Goal: Information Seeking & Learning: Learn about a topic

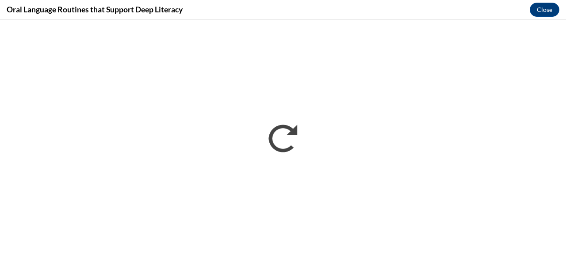
scroll to position [776, 0]
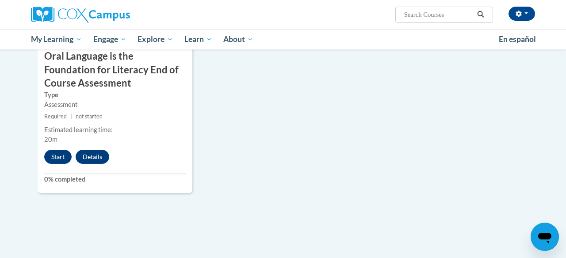
scroll to position [1035, 0]
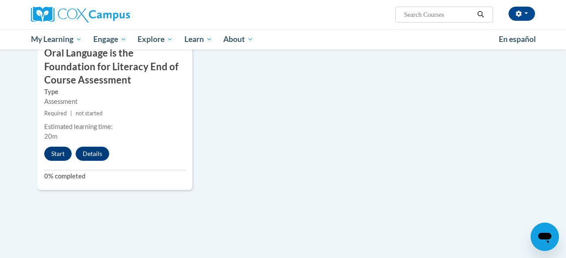
click at [57, 152] on button "Start" at bounding box center [57, 154] width 27 height 14
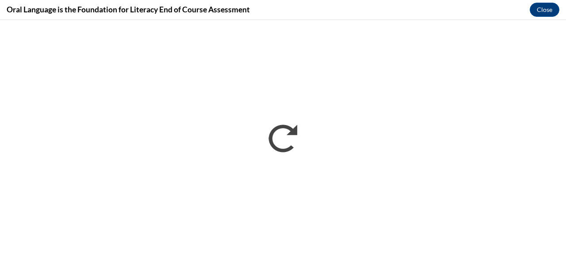
scroll to position [0, 0]
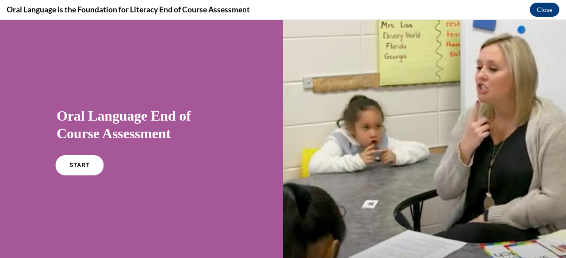
click at [71, 167] on span "START" at bounding box center [79, 165] width 20 height 7
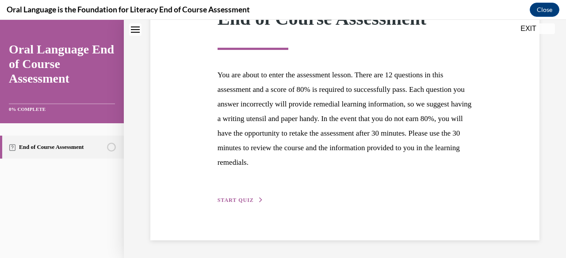
scroll to position [148, 0]
click at [260, 200] on icon "button" at bounding box center [260, 200] width 5 height 5
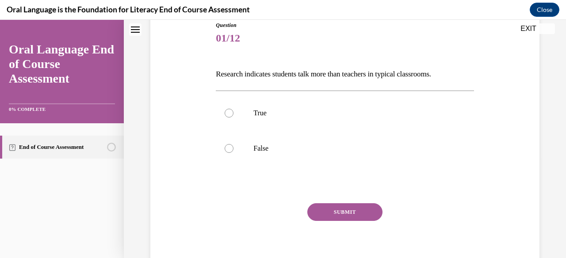
scroll to position [102, 0]
click at [229, 149] on div at bounding box center [229, 148] width 9 height 9
click at [229, 149] on input "False" at bounding box center [229, 148] width 9 height 9
radio input "true"
click at [347, 210] on button "SUBMIT" at bounding box center [344, 212] width 75 height 18
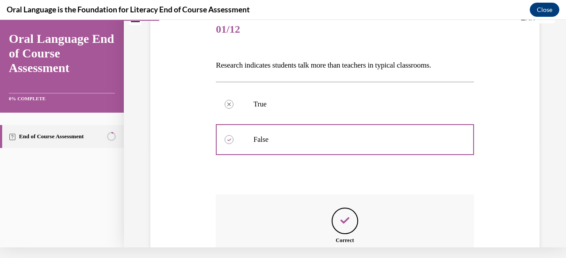
scroll to position [208, 0]
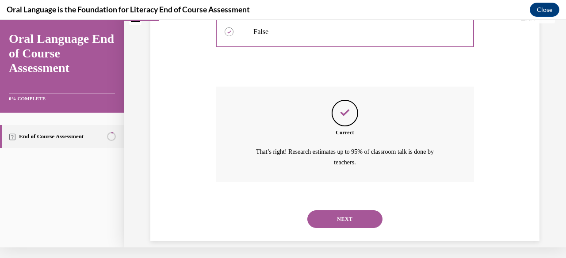
click at [355, 210] on button "NEXT" at bounding box center [344, 219] width 75 height 18
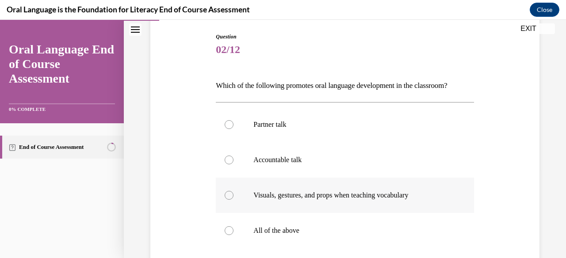
scroll to position [91, 0]
click at [231, 196] on div at bounding box center [229, 195] width 9 height 9
click at [231, 196] on input "Visuals, gestures, and props when teaching vocabulary" at bounding box center [229, 195] width 9 height 9
radio input "true"
click at [229, 229] on div at bounding box center [229, 230] width 9 height 9
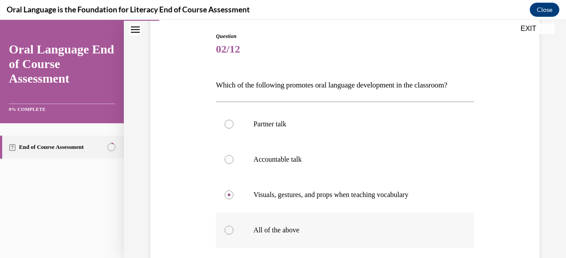
click at [229, 229] on input "All of the above" at bounding box center [229, 230] width 9 height 9
radio input "true"
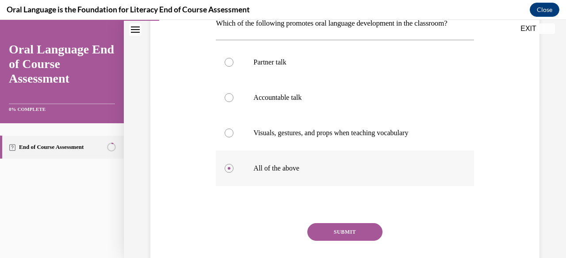
scroll to position [166, 0]
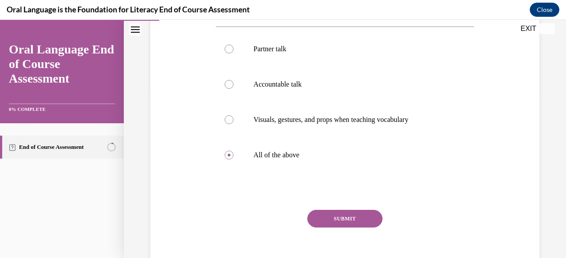
click at [343, 221] on button "SUBMIT" at bounding box center [344, 219] width 75 height 18
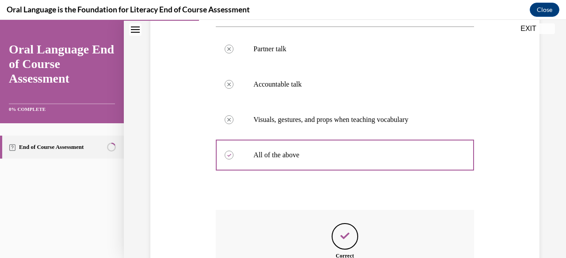
scroll to position [268, 0]
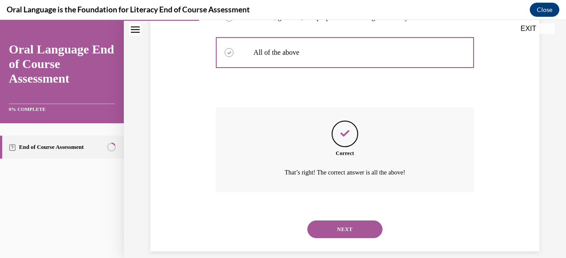
click at [343, 221] on button "NEXT" at bounding box center [344, 230] width 75 height 18
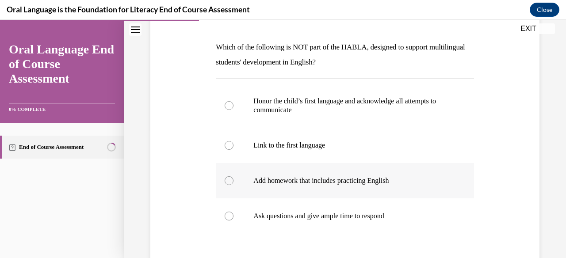
scroll to position [139, 0]
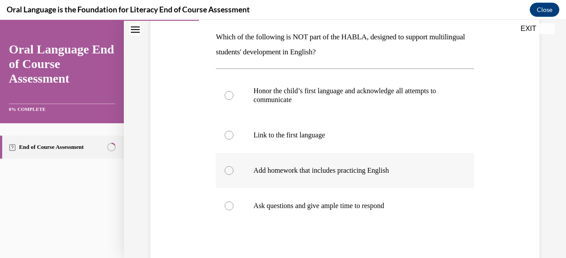
click at [231, 170] on div at bounding box center [229, 170] width 9 height 9
click at [231, 170] on input "Add homework that includes practicing English" at bounding box center [229, 170] width 9 height 9
radio input "true"
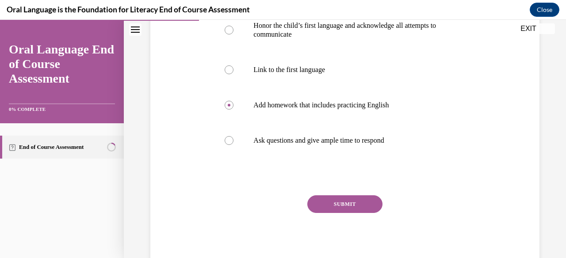
scroll to position [211, 0]
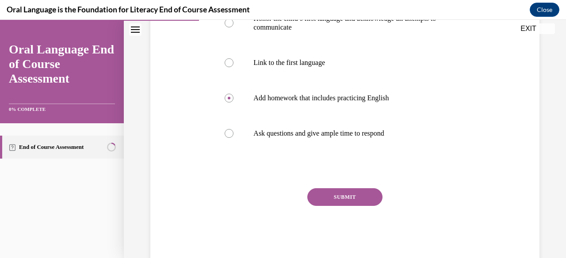
click at [343, 197] on button "SUBMIT" at bounding box center [344, 197] width 75 height 18
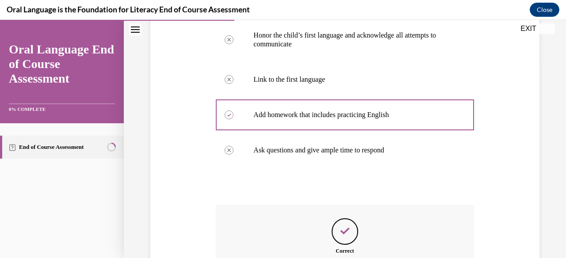
scroll to position [323, 0]
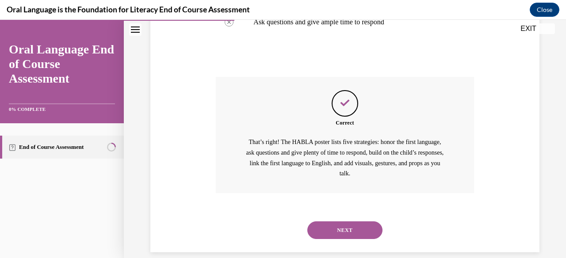
click at [344, 221] on button "NEXT" at bounding box center [344, 230] width 75 height 18
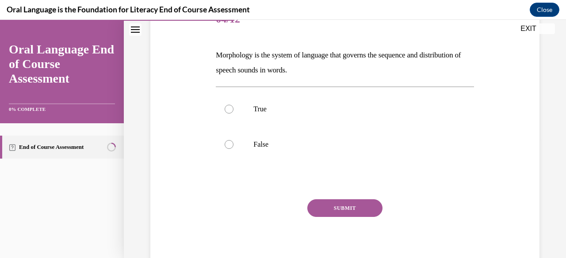
scroll to position [115, 0]
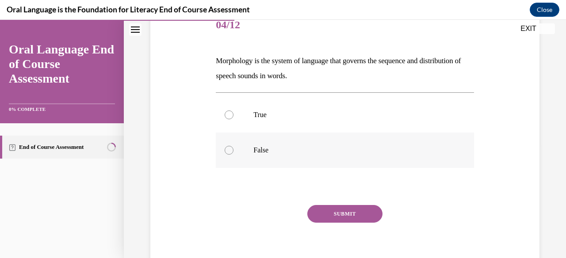
click at [229, 150] on div at bounding box center [229, 150] width 9 height 9
click at [229, 150] on input "False" at bounding box center [229, 150] width 9 height 9
radio input "true"
click at [353, 215] on button "SUBMIT" at bounding box center [344, 214] width 75 height 18
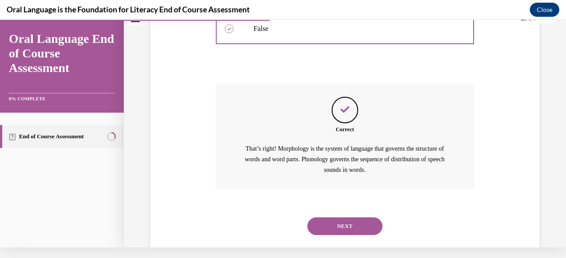
scroll to position [233, 0]
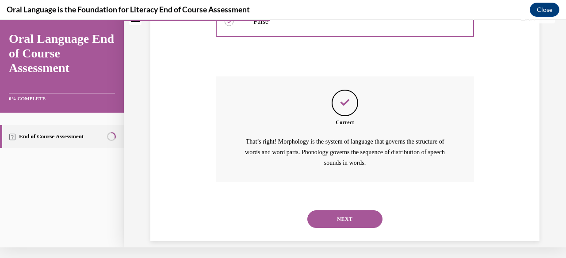
click at [338, 210] on button "NEXT" at bounding box center [344, 219] width 75 height 18
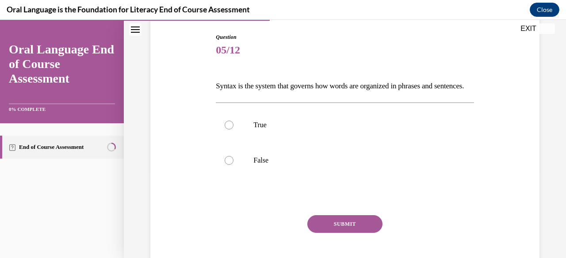
scroll to position [93, 0]
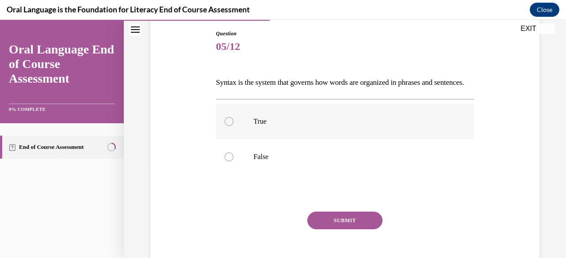
click at [229, 126] on div at bounding box center [229, 121] width 9 height 9
click at [229, 126] on input "True" at bounding box center [229, 121] width 9 height 9
radio input "true"
click at [350, 229] on button "SUBMIT" at bounding box center [344, 221] width 75 height 18
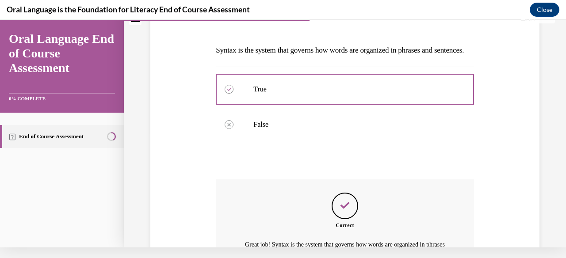
scroll to position [223, 0]
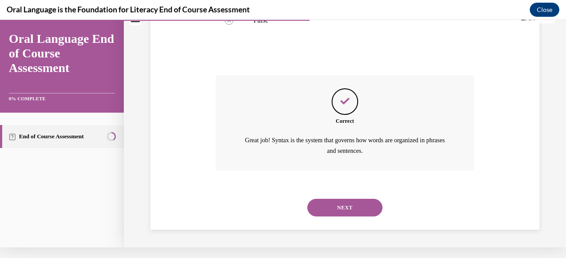
click at [344, 203] on button "NEXT" at bounding box center [344, 208] width 75 height 18
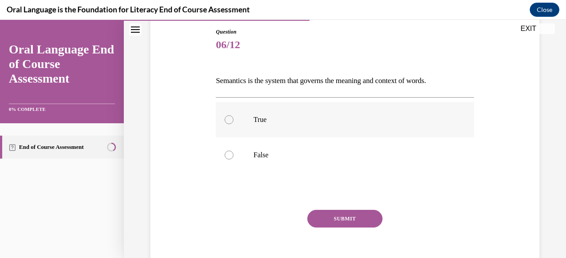
scroll to position [95, 0]
click at [229, 119] on div at bounding box center [229, 119] width 9 height 9
click at [229, 119] on input "True" at bounding box center [229, 119] width 9 height 9
radio input "true"
click at [351, 217] on button "SUBMIT" at bounding box center [344, 219] width 75 height 18
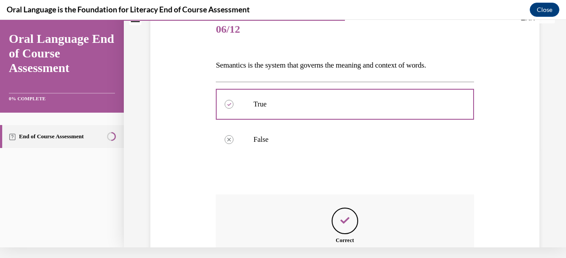
scroll to position [208, 0]
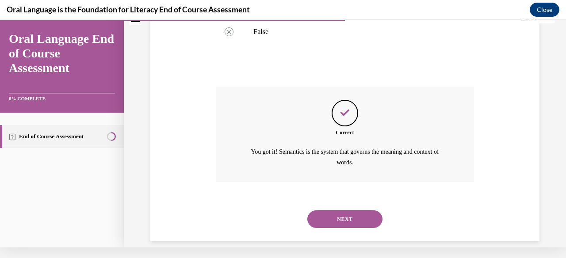
click at [348, 210] on button "NEXT" at bounding box center [344, 219] width 75 height 18
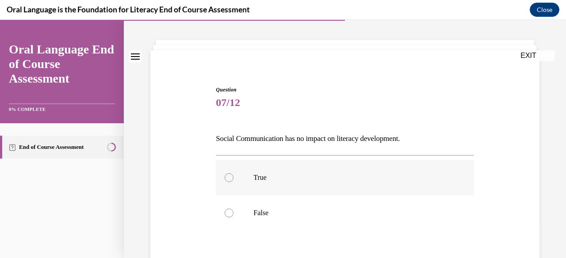
scroll to position [57, 0]
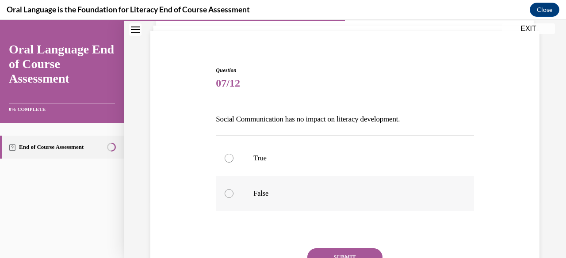
click at [230, 194] on div at bounding box center [229, 193] width 9 height 9
click at [230, 194] on input "False" at bounding box center [229, 193] width 9 height 9
radio input "true"
click at [340, 254] on button "SUBMIT" at bounding box center [344, 257] width 75 height 18
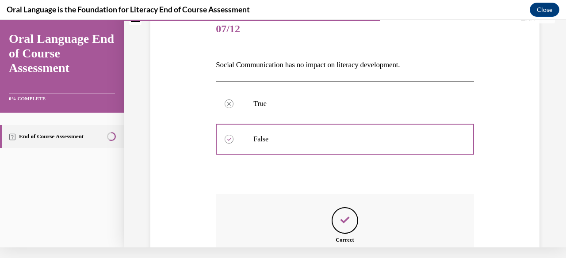
scroll to position [218, 0]
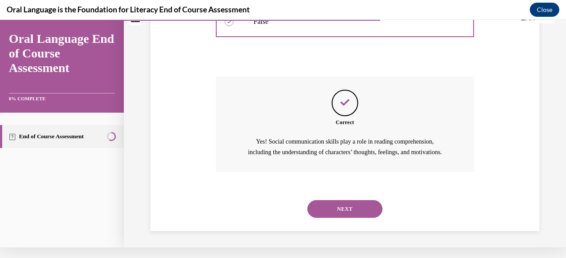
click at [342, 208] on button "NEXT" at bounding box center [344, 209] width 75 height 18
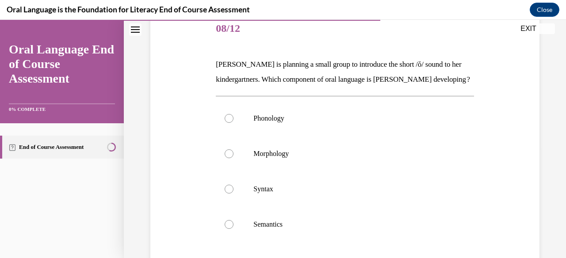
scroll to position [107, 0]
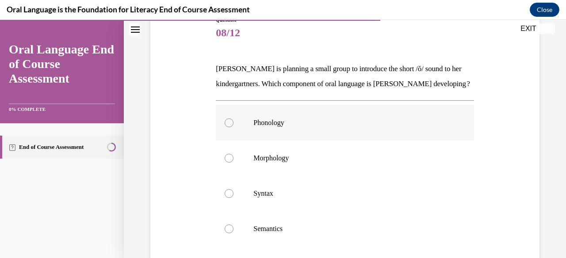
click at [229, 124] on div at bounding box center [229, 122] width 9 height 9
click at [229, 124] on input "Phonology" at bounding box center [229, 122] width 9 height 9
radio input "true"
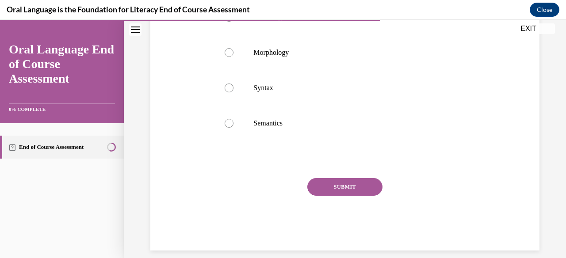
scroll to position [212, 0]
click at [347, 190] on button "SUBMIT" at bounding box center [344, 188] width 75 height 18
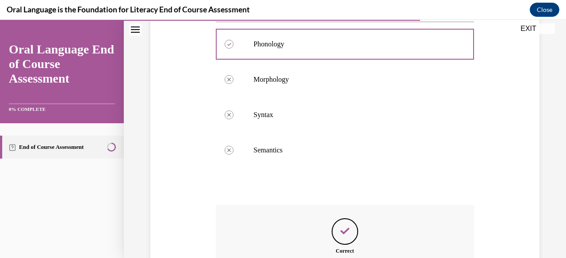
scroll to position [294, 0]
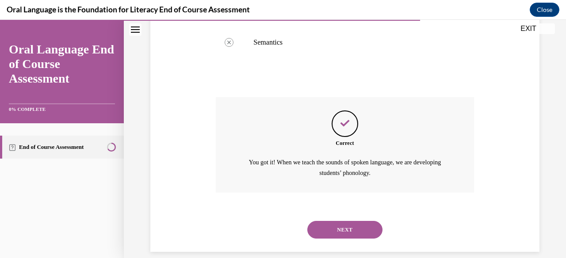
click at [339, 221] on button "NEXT" at bounding box center [344, 230] width 75 height 18
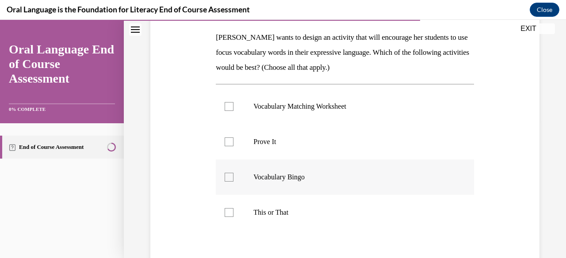
scroll to position [141, 0]
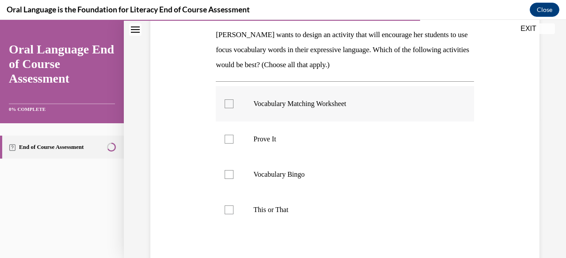
click at [229, 105] on div at bounding box center [229, 103] width 9 height 9
click at [229, 105] on input "Vocabulary Matching Worksheet" at bounding box center [229, 103] width 9 height 9
checkbox input "true"
click at [230, 210] on div at bounding box center [229, 210] width 9 height 9
click at [230, 210] on input "This or That" at bounding box center [229, 210] width 9 height 9
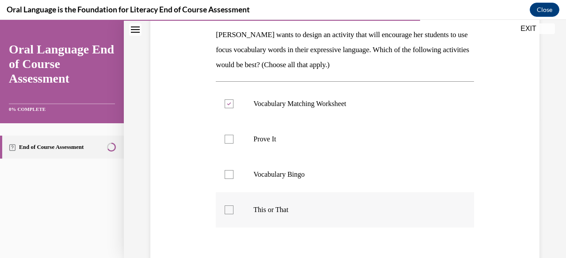
checkbox input "true"
click at [229, 141] on div at bounding box center [229, 139] width 9 height 9
click at [229, 141] on input "Prove It" at bounding box center [229, 139] width 9 height 9
checkbox input "true"
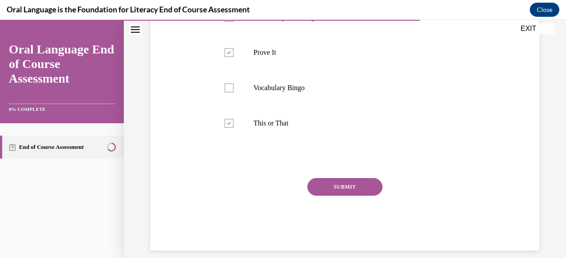
scroll to position [227, 0]
click at [347, 186] on button "SUBMIT" at bounding box center [344, 188] width 75 height 18
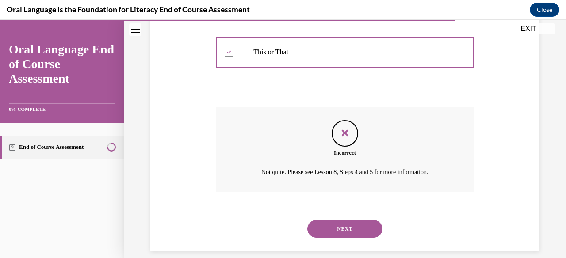
scroll to position [298, 0]
click at [345, 221] on button "NEXT" at bounding box center [344, 230] width 75 height 18
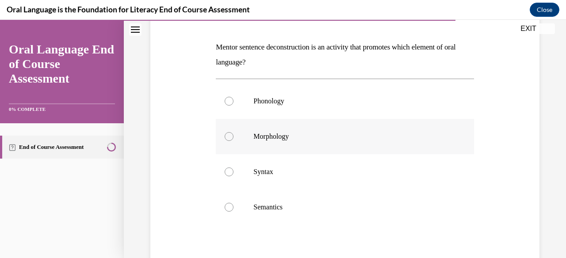
scroll to position [129, 0]
click at [230, 136] on div at bounding box center [229, 136] width 9 height 9
click at [230, 136] on input "Morphology" at bounding box center [229, 136] width 9 height 9
radio input "true"
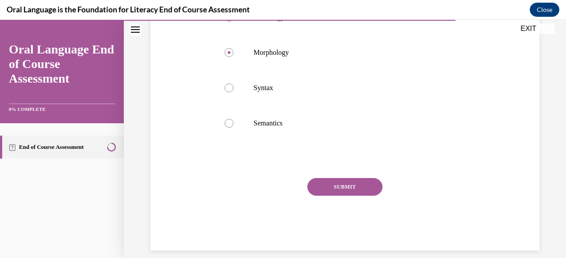
scroll to position [212, 0]
click at [339, 187] on button "SUBMIT" at bounding box center [344, 188] width 75 height 18
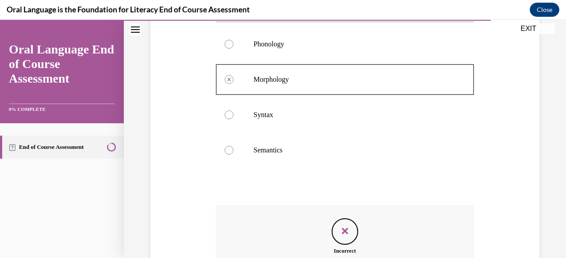
scroll to position [283, 0]
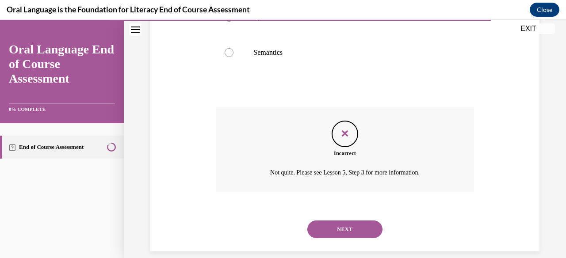
click at [344, 221] on button "NEXT" at bounding box center [344, 230] width 75 height 18
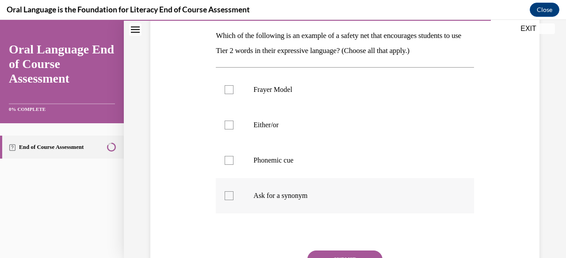
scroll to position [134, 0]
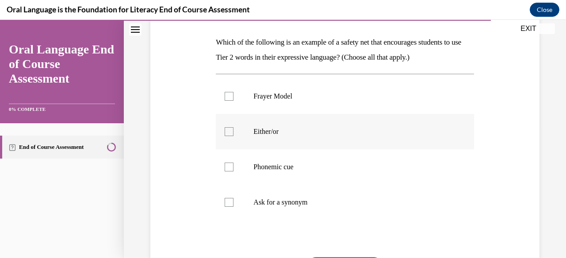
click at [228, 132] on div at bounding box center [229, 131] width 9 height 9
click at [228, 132] on input "Either/or" at bounding box center [229, 131] width 9 height 9
checkbox input "true"
click at [229, 167] on div at bounding box center [229, 167] width 9 height 9
click at [229, 167] on input "Phonemic cue" at bounding box center [229, 167] width 9 height 9
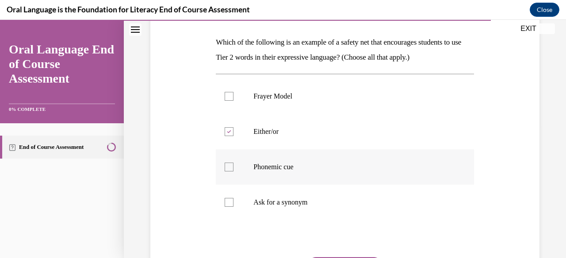
checkbox input "true"
click at [229, 202] on div at bounding box center [229, 202] width 9 height 9
click at [229, 202] on input "Ask for a synonym" at bounding box center [229, 202] width 9 height 9
checkbox input "true"
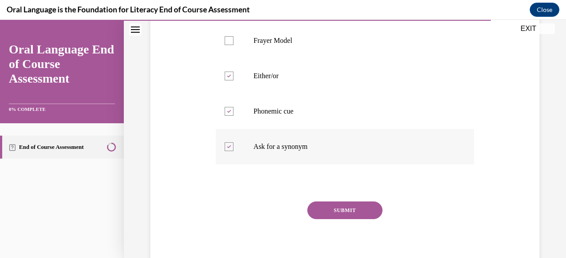
scroll to position [192, 0]
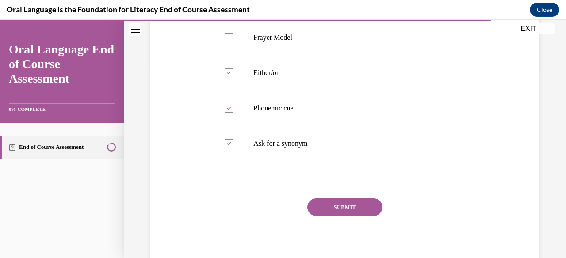
click at [337, 208] on button "SUBMIT" at bounding box center [344, 208] width 75 height 18
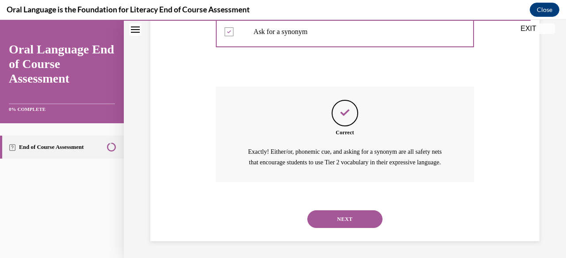
scroll to position [304, 0]
click at [349, 221] on button "NEXT" at bounding box center [344, 220] width 75 height 18
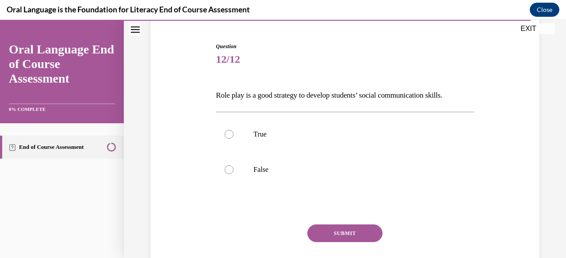
scroll to position [81, 0]
click at [231, 134] on div at bounding box center [229, 134] width 9 height 9
click at [231, 134] on input "True" at bounding box center [229, 134] width 9 height 9
radio input "true"
click at [340, 233] on button "SUBMIT" at bounding box center [344, 233] width 75 height 18
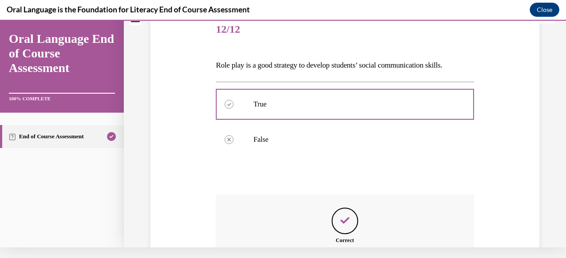
scroll to position [208, 0]
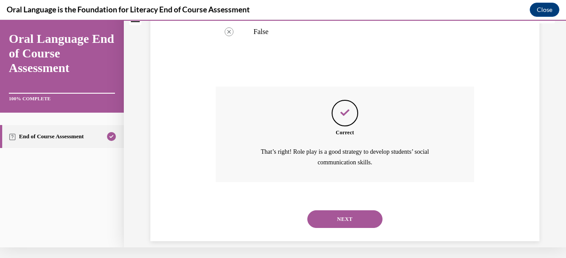
click at [340, 210] on button "NEXT" at bounding box center [344, 219] width 75 height 18
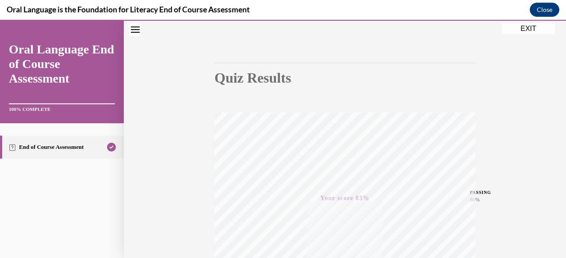
scroll to position [64, 0]
click at [241, 66] on h1 "Quiz Results" at bounding box center [344, 74] width 261 height 16
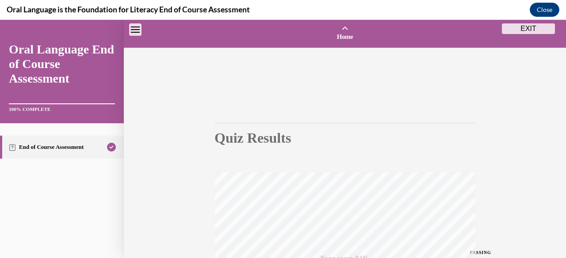
scroll to position [0, 0]
click at [546, 11] on button "Close" at bounding box center [545, 10] width 30 height 14
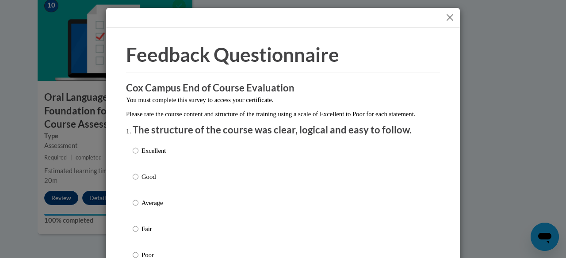
scroll to position [27, 0]
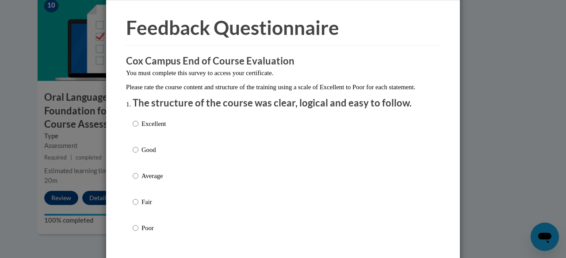
click at [135, 129] on input "Excellent" at bounding box center [136, 124] width 6 height 10
radio input "true"
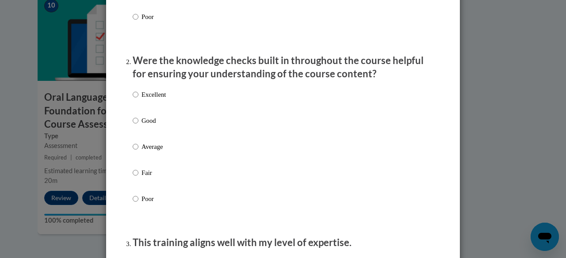
scroll to position [240, 0]
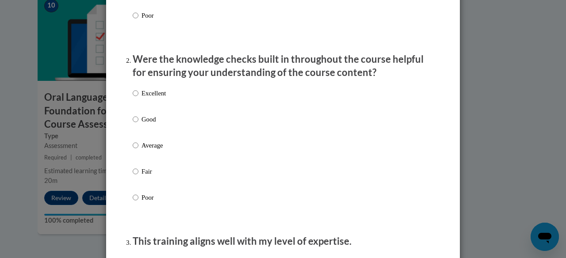
click at [136, 98] on input "Excellent" at bounding box center [136, 93] width 6 height 10
radio input "true"
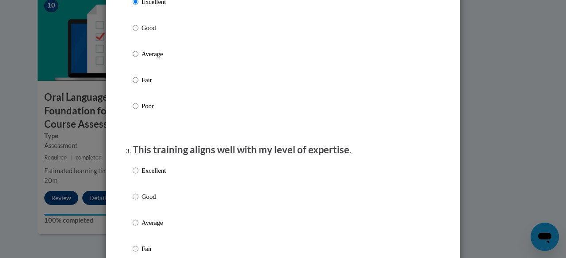
scroll to position [340, 0]
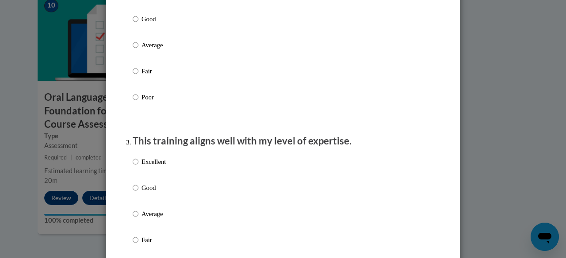
click at [136, 167] on input "Excellent" at bounding box center [136, 162] width 6 height 10
radio input "true"
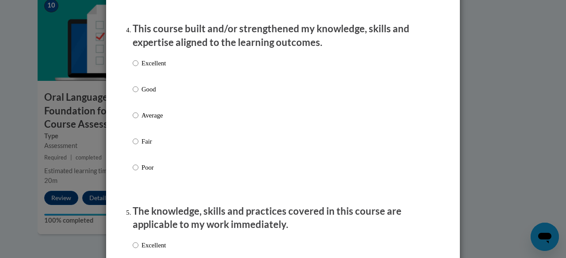
scroll to position [627, 0]
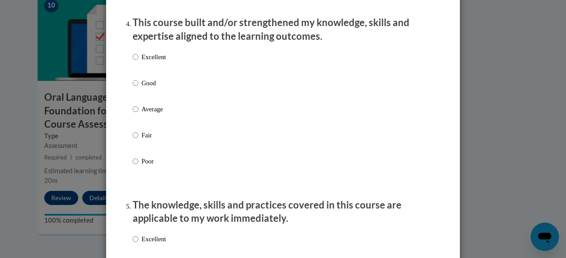
click at [135, 62] on input "Excellent" at bounding box center [136, 57] width 6 height 10
radio input "true"
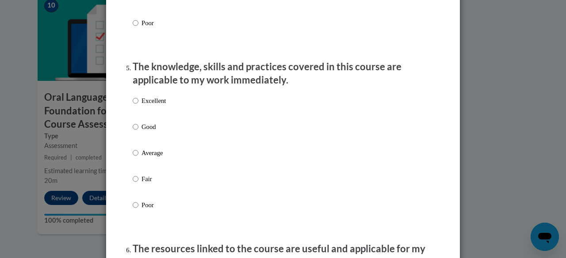
scroll to position [771, 0]
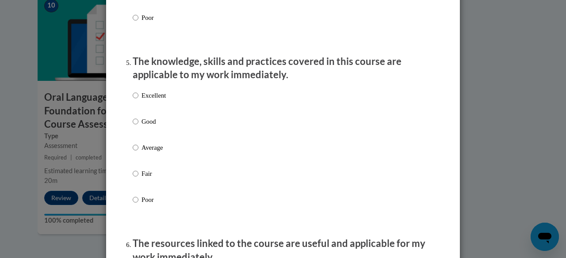
click at [136, 100] on input "Excellent" at bounding box center [136, 96] width 6 height 10
radio input "true"
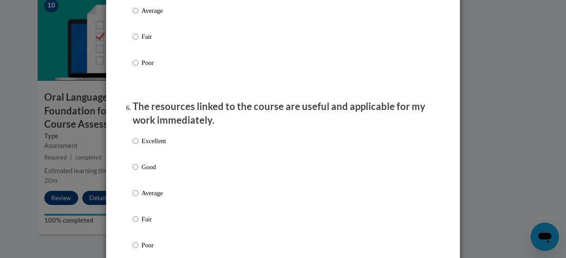
scroll to position [912, 0]
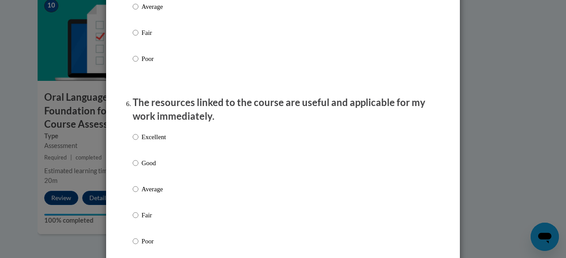
click at [136, 139] on input "Excellent" at bounding box center [136, 137] width 6 height 10
radio input "true"
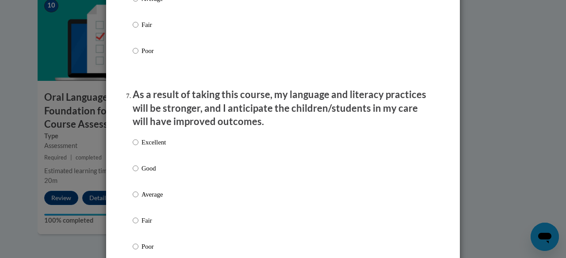
scroll to position [1103, 0]
click at [135, 143] on input "Excellent" at bounding box center [136, 142] width 6 height 10
radio input "true"
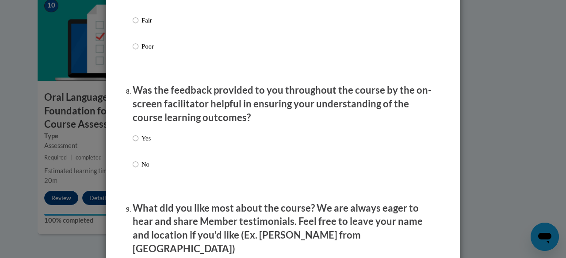
scroll to position [1303, 0]
click at [136, 138] on input "Yes" at bounding box center [136, 138] width 6 height 10
radio input "true"
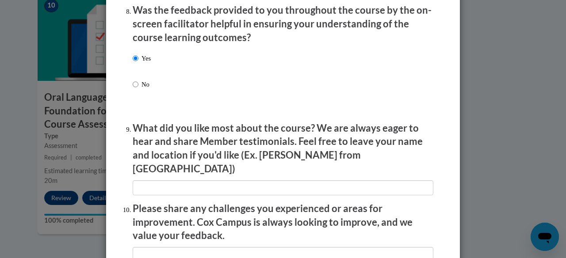
scroll to position [1392, 0]
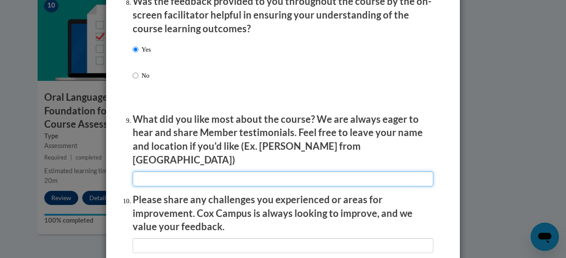
click at [153, 172] on input "textbox" at bounding box center [283, 179] width 301 height 15
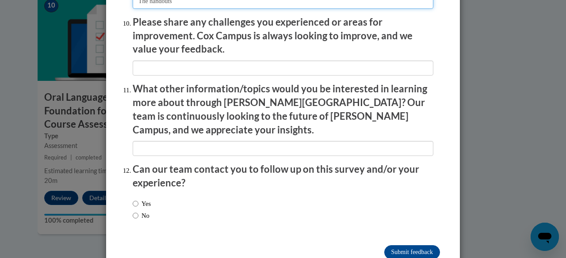
scroll to position [1569, 0]
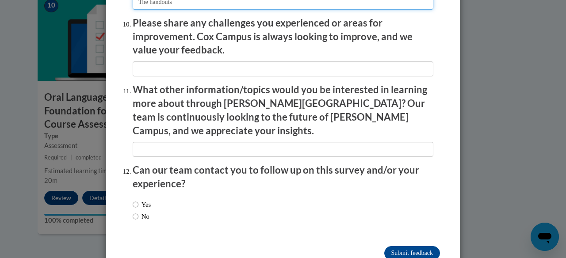
type input "The handouts"
click at [134, 212] on input "No" at bounding box center [136, 217] width 6 height 10
radio input "true"
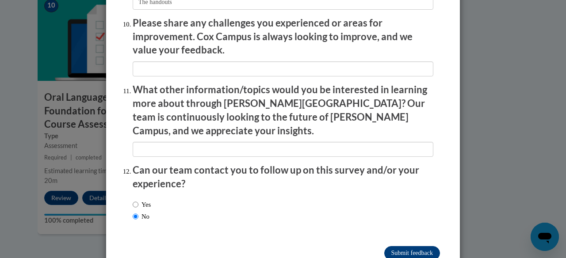
click at [391, 246] on input "Submit feedback" at bounding box center [412, 253] width 56 height 14
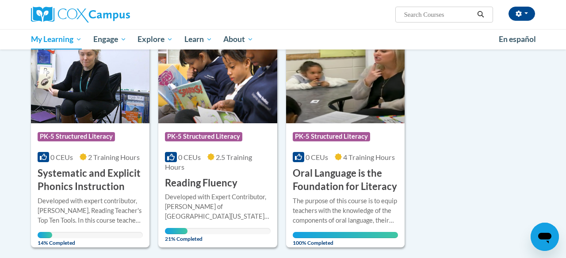
scroll to position [615, 0]
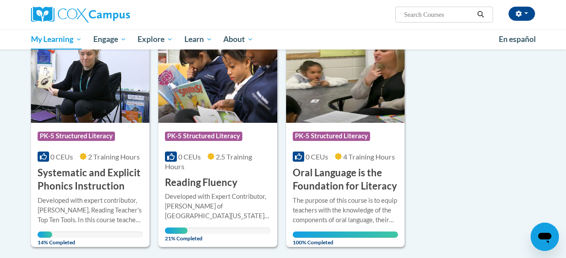
click at [225, 77] on img at bounding box center [217, 78] width 118 height 90
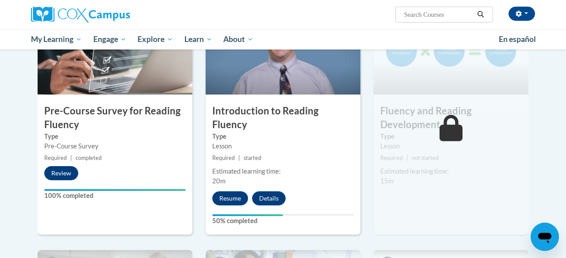
scroll to position [227, 0]
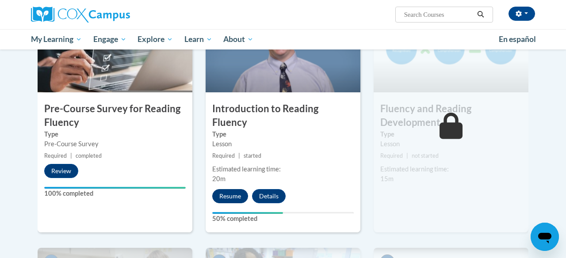
click at [228, 189] on button "Resume" at bounding box center [230, 196] width 36 height 14
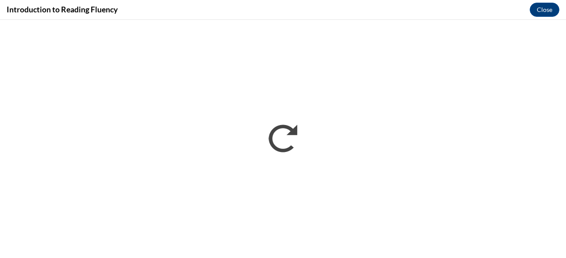
scroll to position [0, 0]
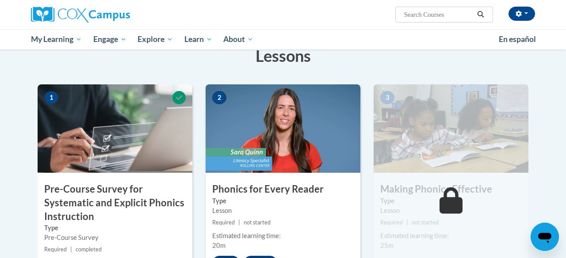
scroll to position [159, 0]
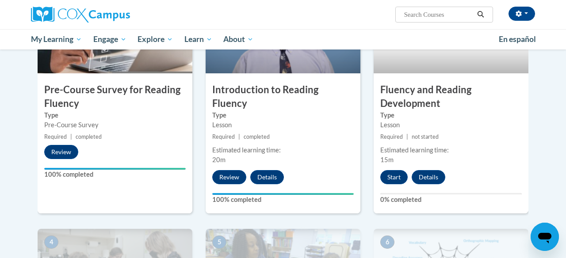
scroll to position [246, 0]
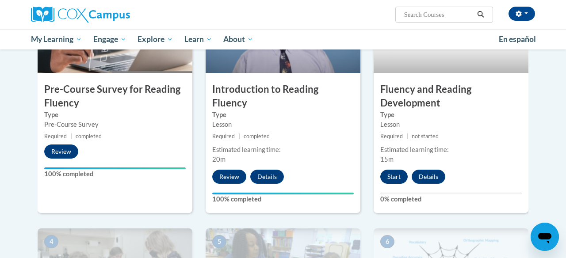
click at [393, 177] on button "Start" at bounding box center [393, 177] width 27 height 14
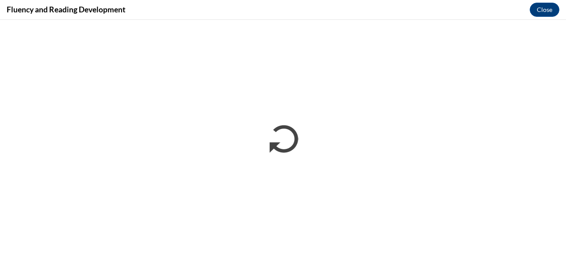
scroll to position [0, 0]
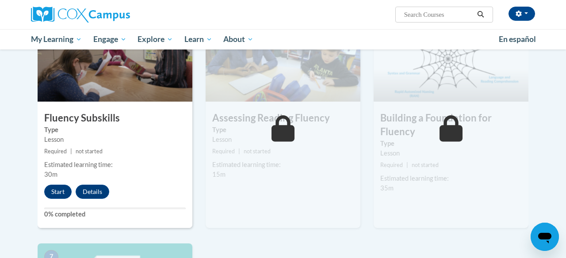
scroll to position [463, 0]
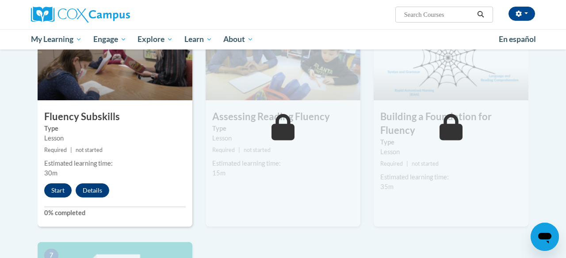
click at [57, 188] on button "Start" at bounding box center [57, 190] width 27 height 14
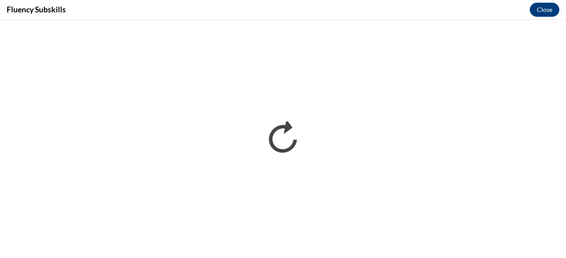
scroll to position [0, 0]
